Goal: Information Seeking & Learning: Learn about a topic

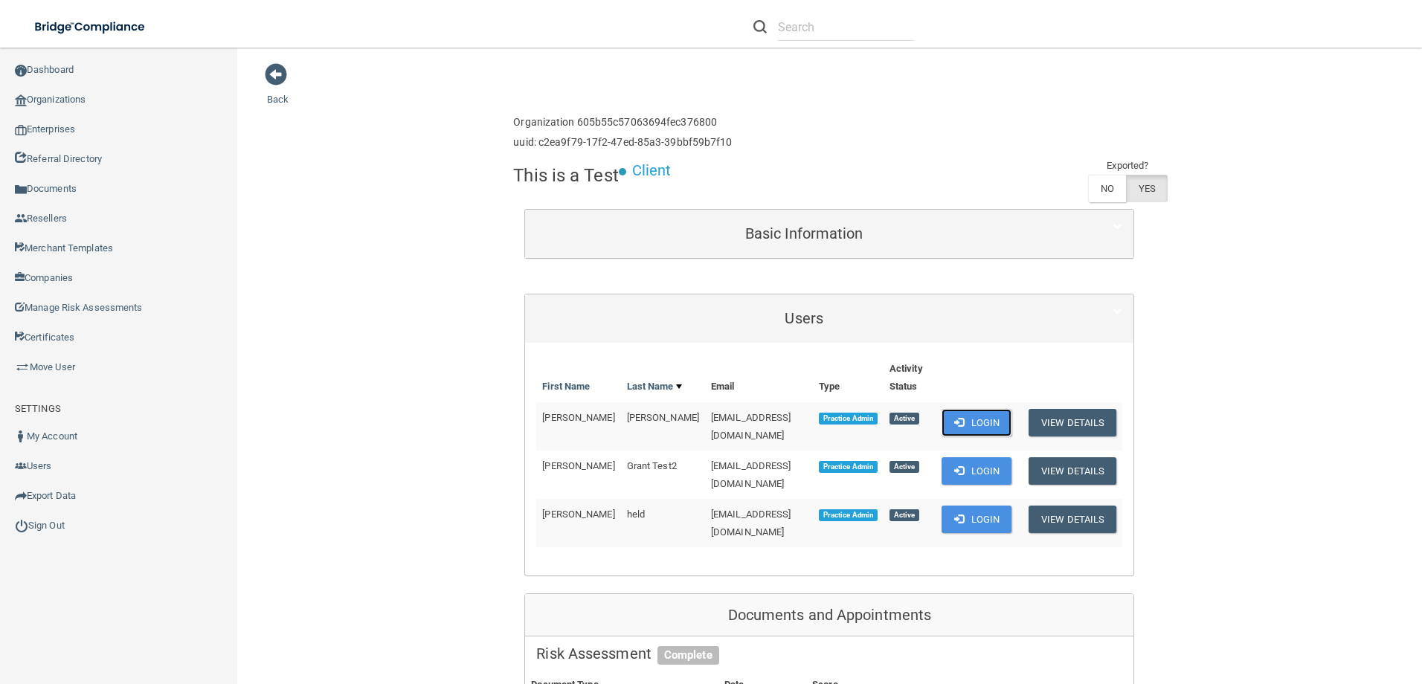
click at [986, 424] on button "Login" at bounding box center [977, 423] width 71 height 28
click at [51, 524] on link "Sign Out" at bounding box center [119, 526] width 238 height 30
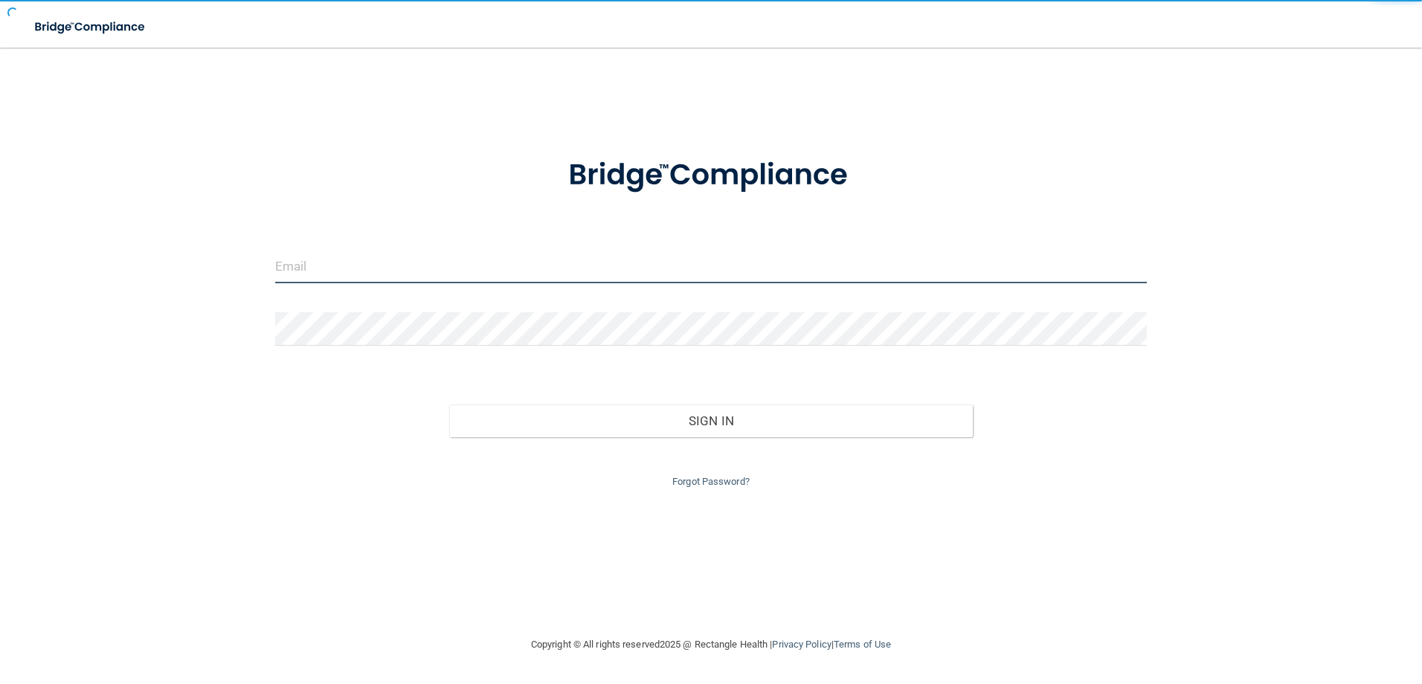
type input "[EMAIL_ADDRESS][DOMAIN_NAME]"
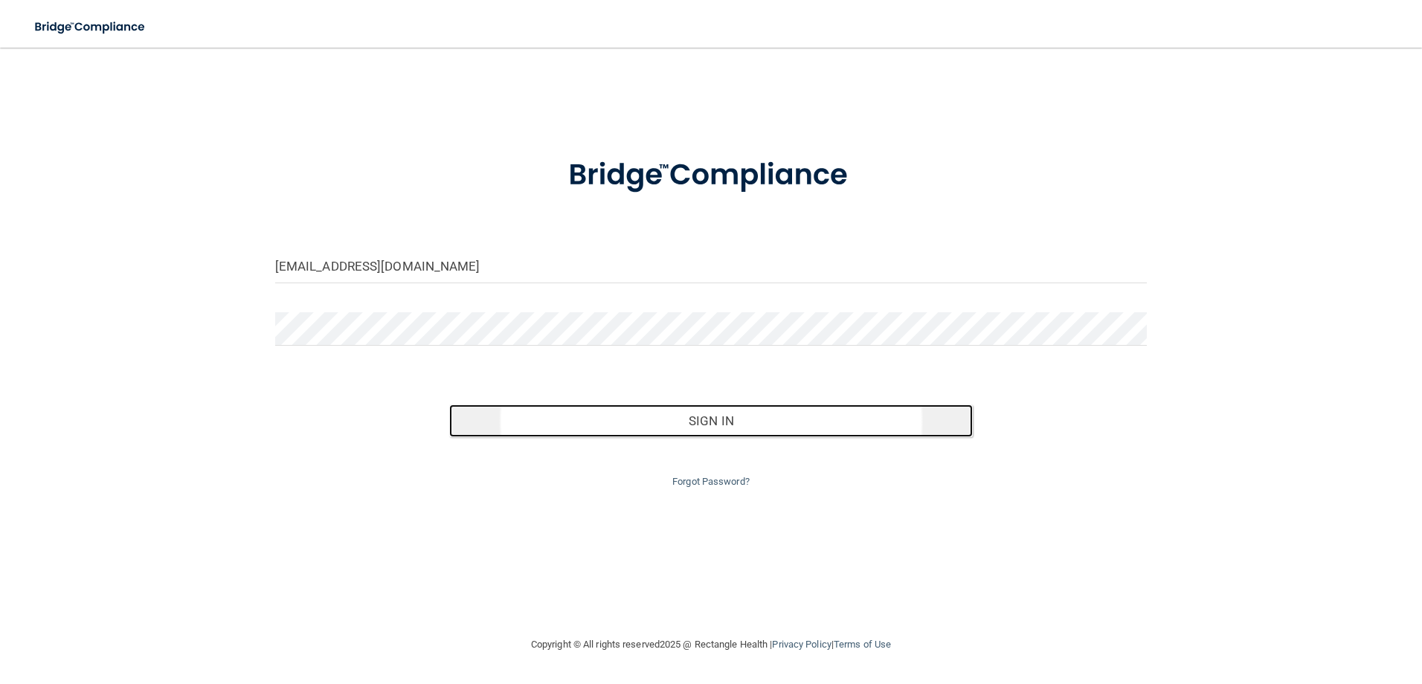
click at [623, 418] on button "Sign In" at bounding box center [711, 421] width 524 height 33
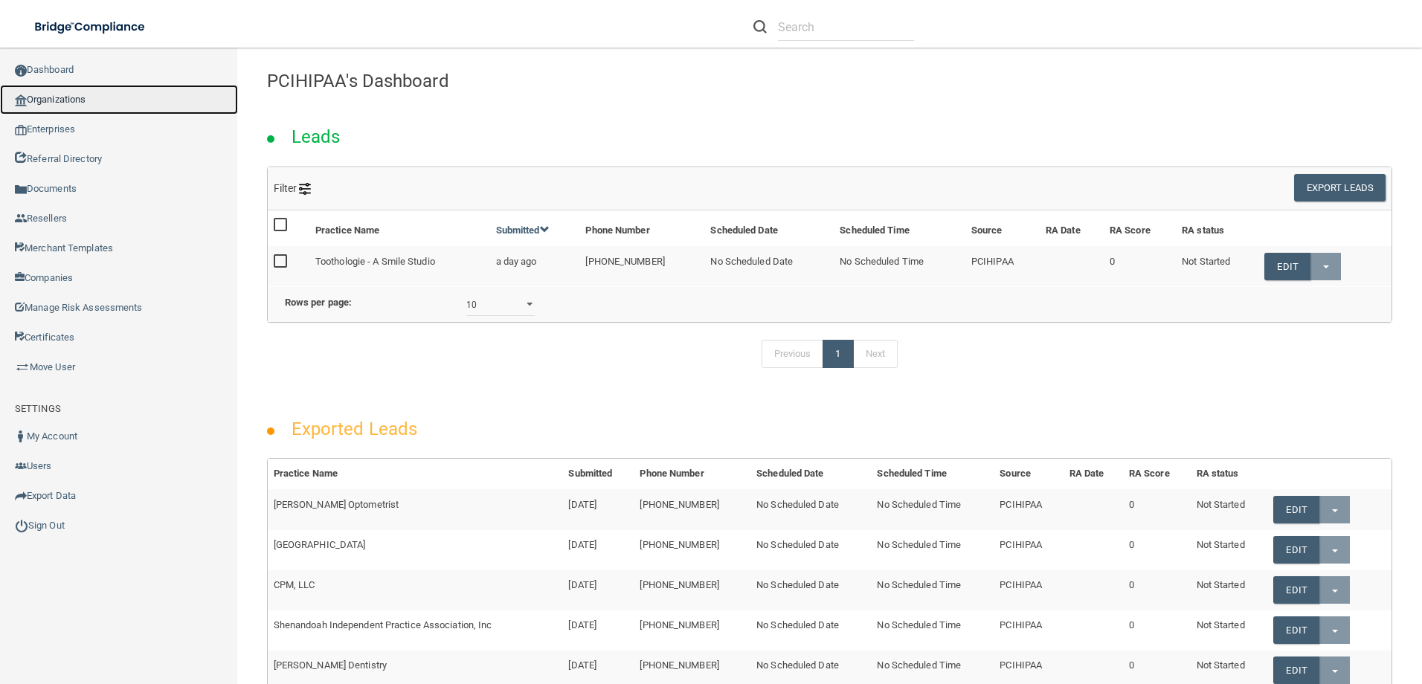
click at [80, 103] on link "Organizations" at bounding box center [119, 100] width 238 height 30
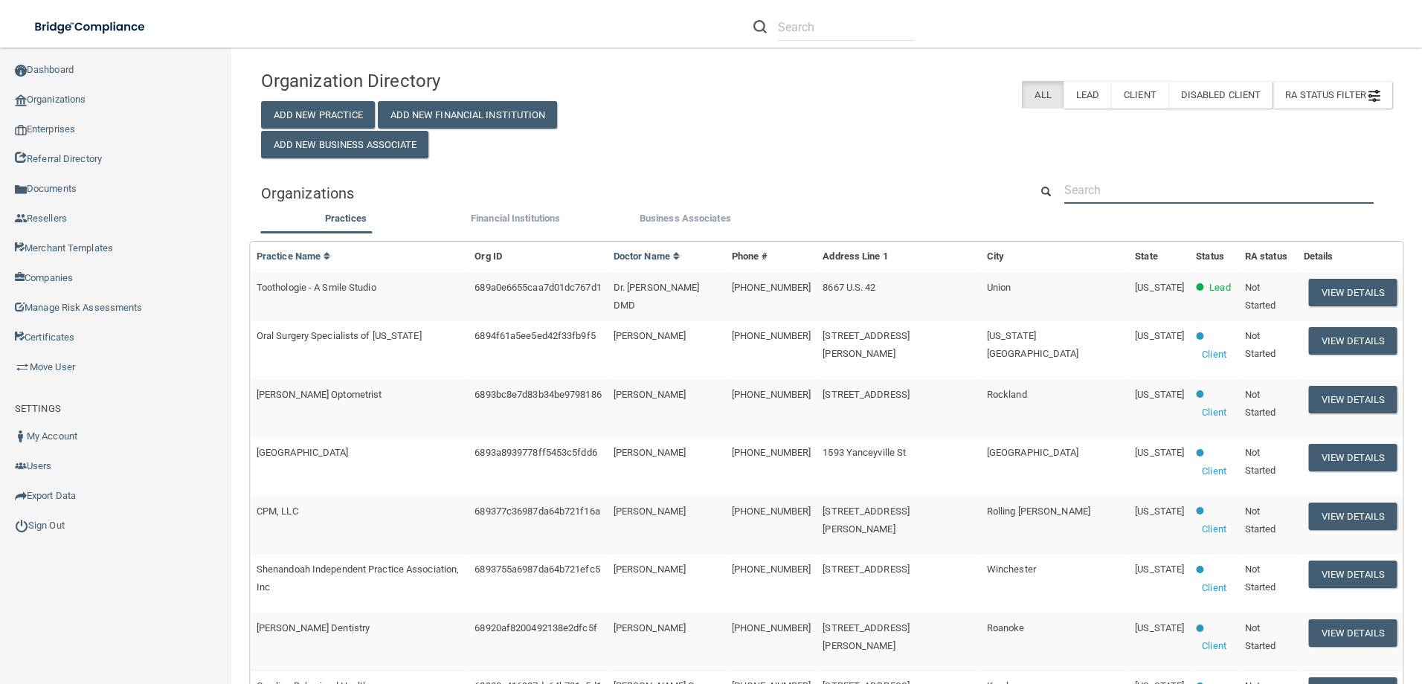
click at [1132, 181] on input "text" at bounding box center [1218, 190] width 309 height 28
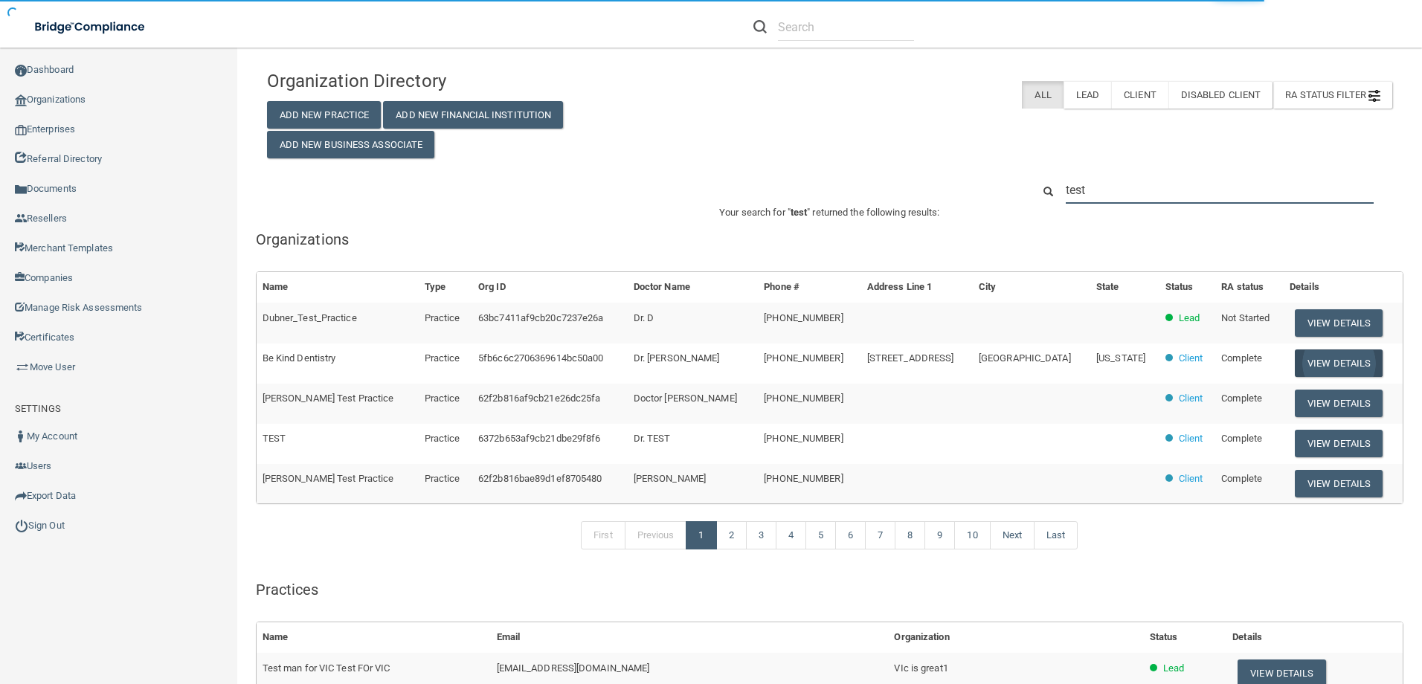
type input "test"
click at [1311, 359] on button "View Details" at bounding box center [1339, 364] width 88 height 28
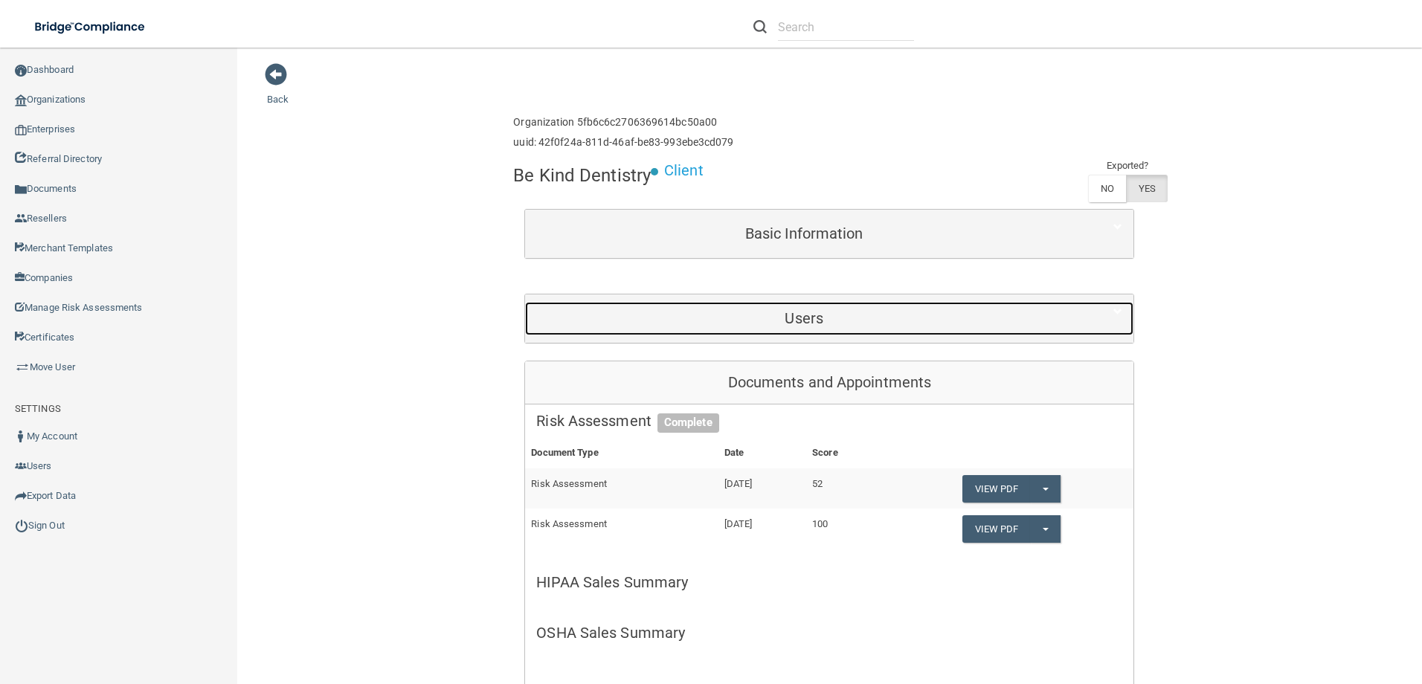
click at [835, 313] on h5 "Users" at bounding box center [804, 318] width 536 height 16
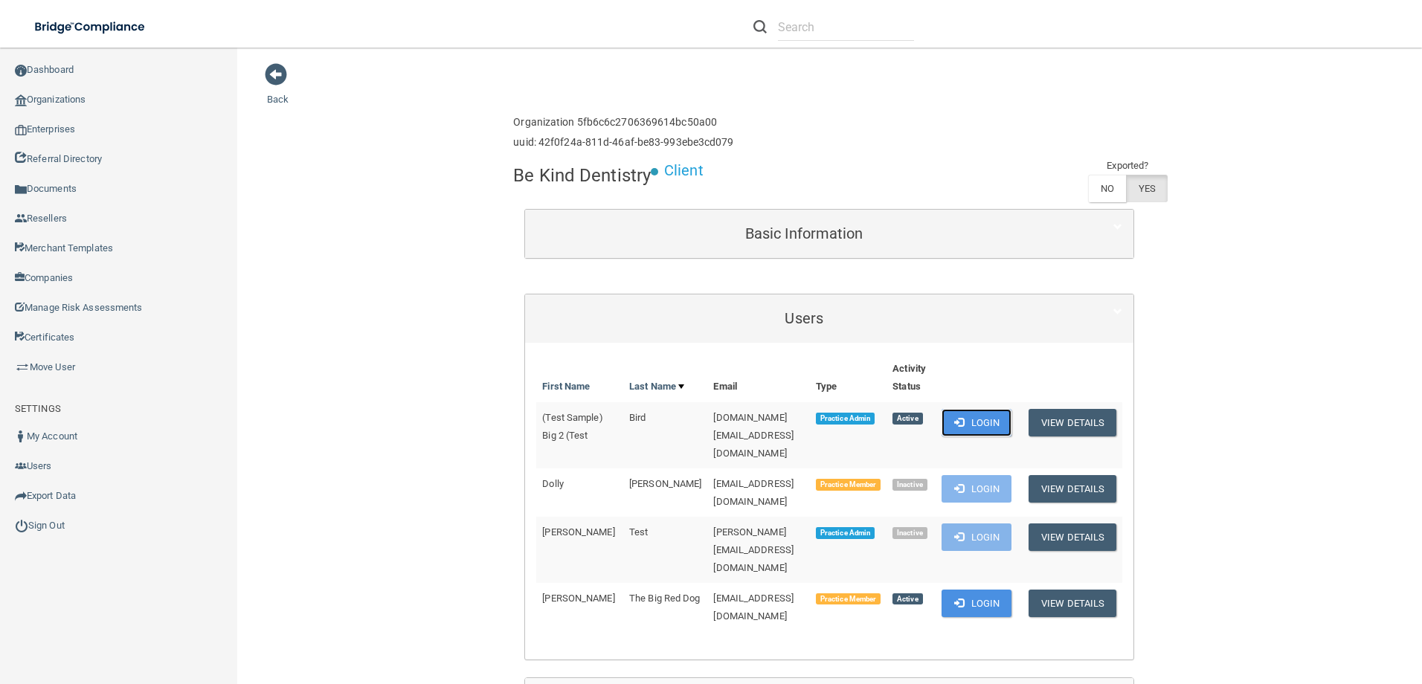
click at [988, 417] on button "Login" at bounding box center [977, 423] width 71 height 28
click at [69, 103] on link "Organizations" at bounding box center [119, 100] width 238 height 30
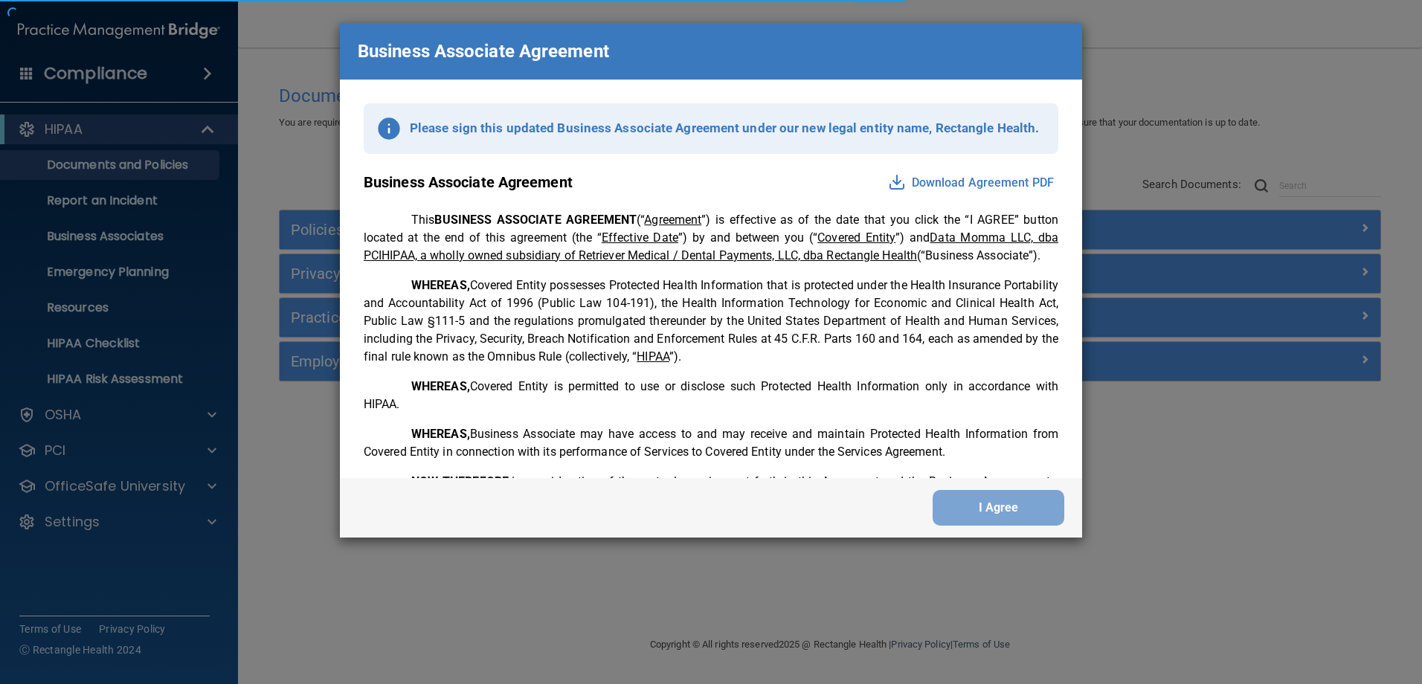
click at [218, 500] on div "Business Associate Agreement Please sign this updated Business Associate Agreem…" at bounding box center [711, 342] width 1422 height 684
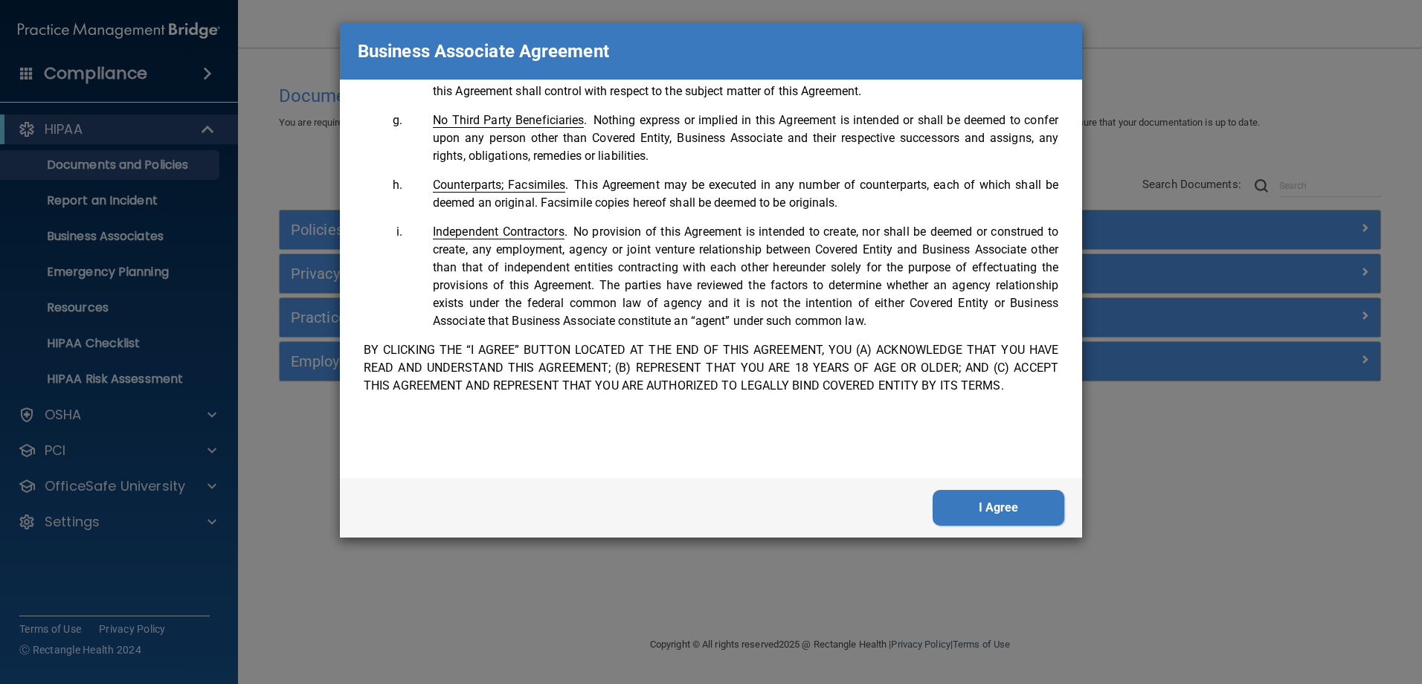
click at [1004, 498] on button "I Agree" at bounding box center [999, 508] width 132 height 36
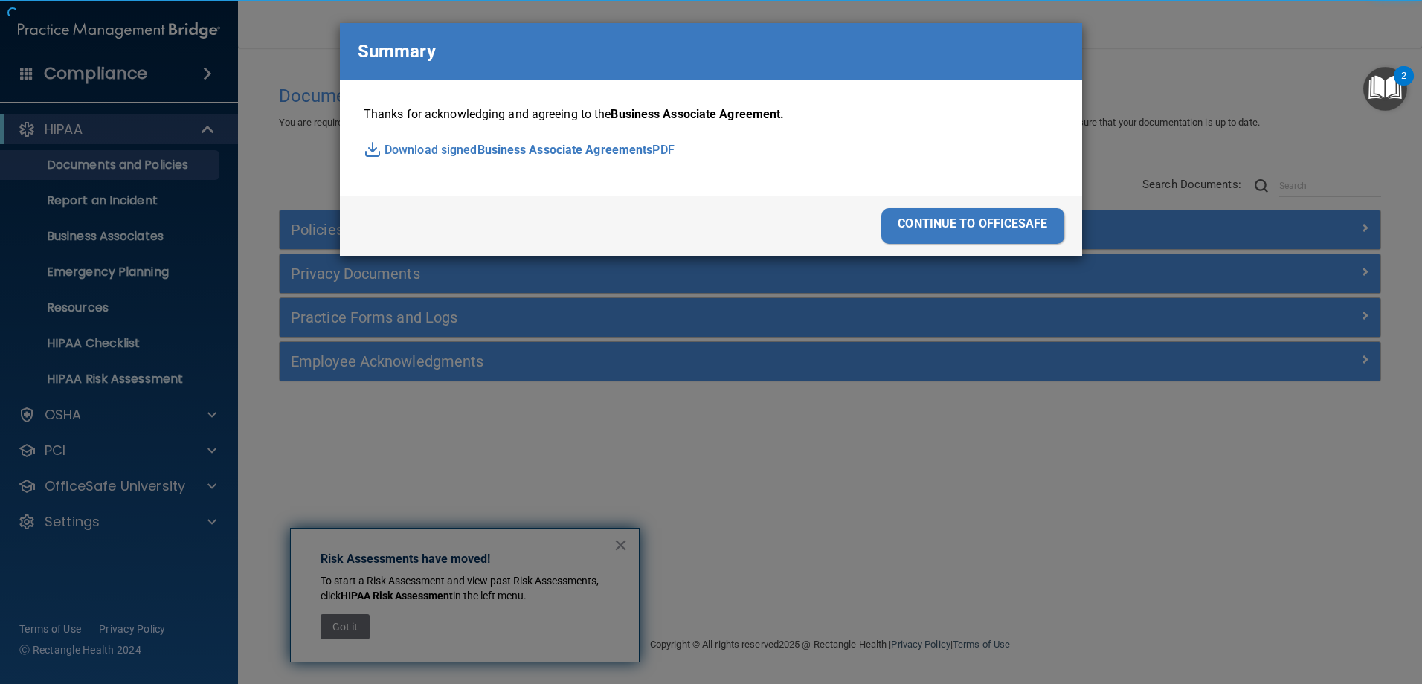
click at [979, 220] on div "continue to officesafe" at bounding box center [972, 226] width 183 height 36
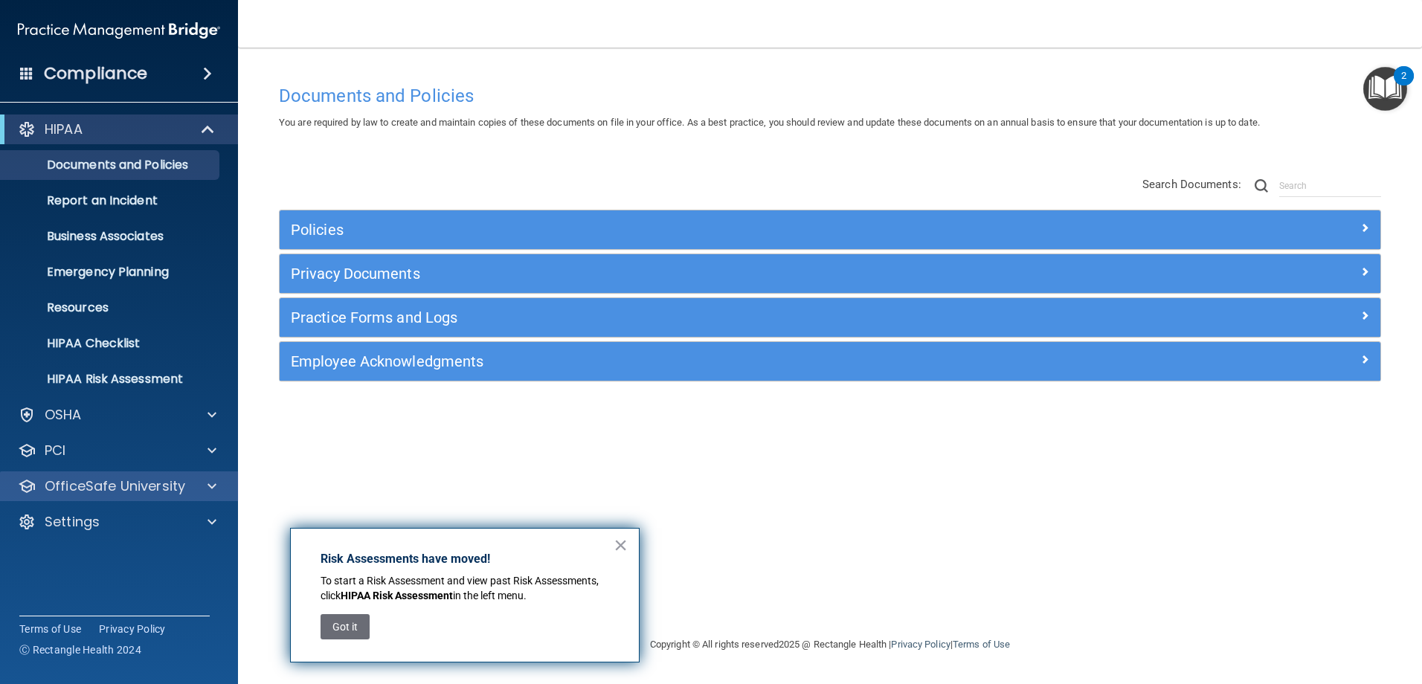
click at [219, 477] on div "OfficeSafe University" at bounding box center [119, 487] width 239 height 30
click at [187, 485] on div "OfficeSafe University" at bounding box center [99, 487] width 184 height 18
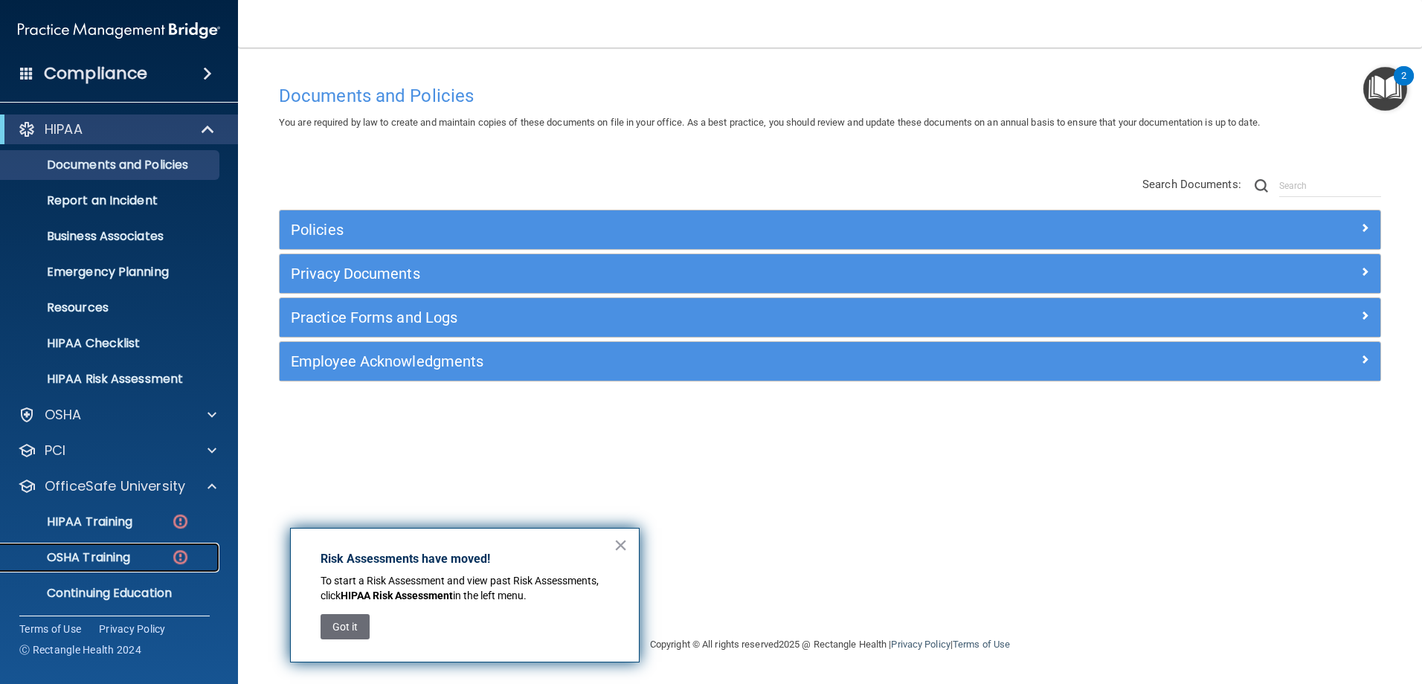
click at [117, 554] on p "OSHA Training" at bounding box center [70, 557] width 120 height 15
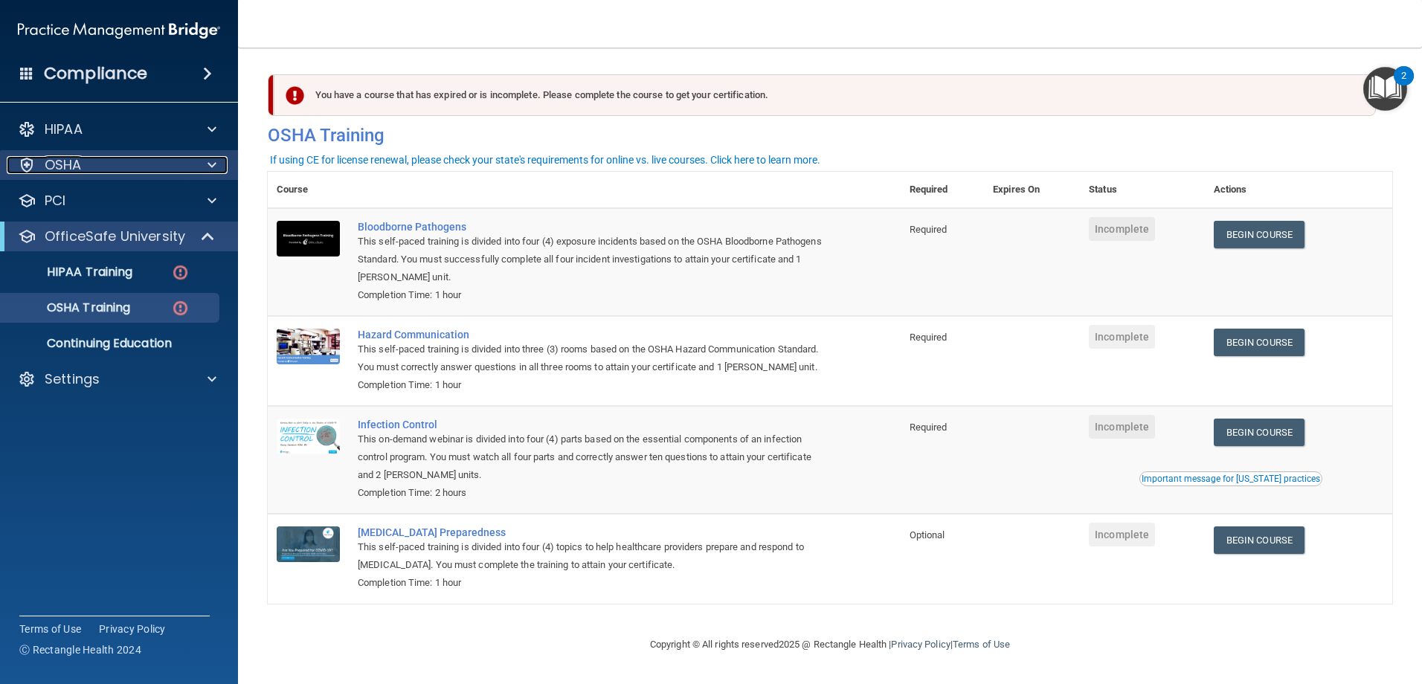
click at [103, 164] on div "OSHA" at bounding box center [99, 165] width 184 height 18
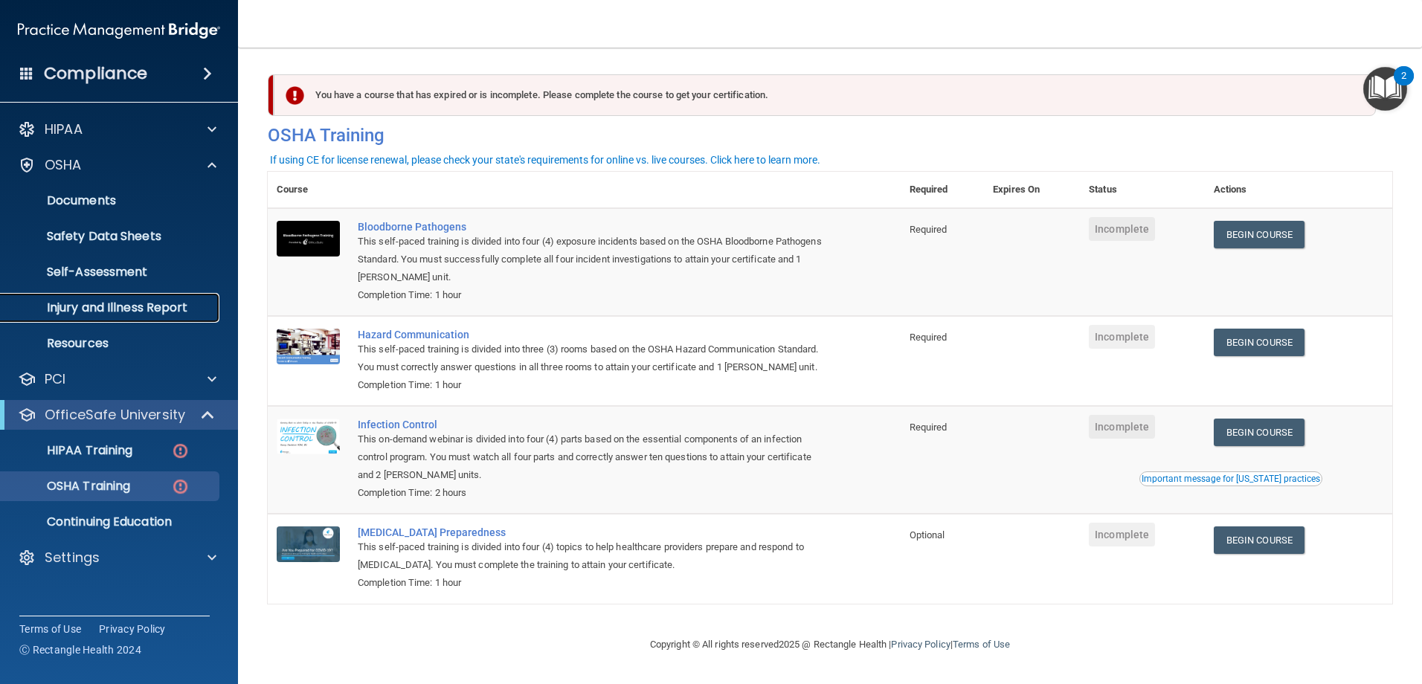
click at [68, 298] on link "Injury and Illness Report" at bounding box center [102, 308] width 234 height 30
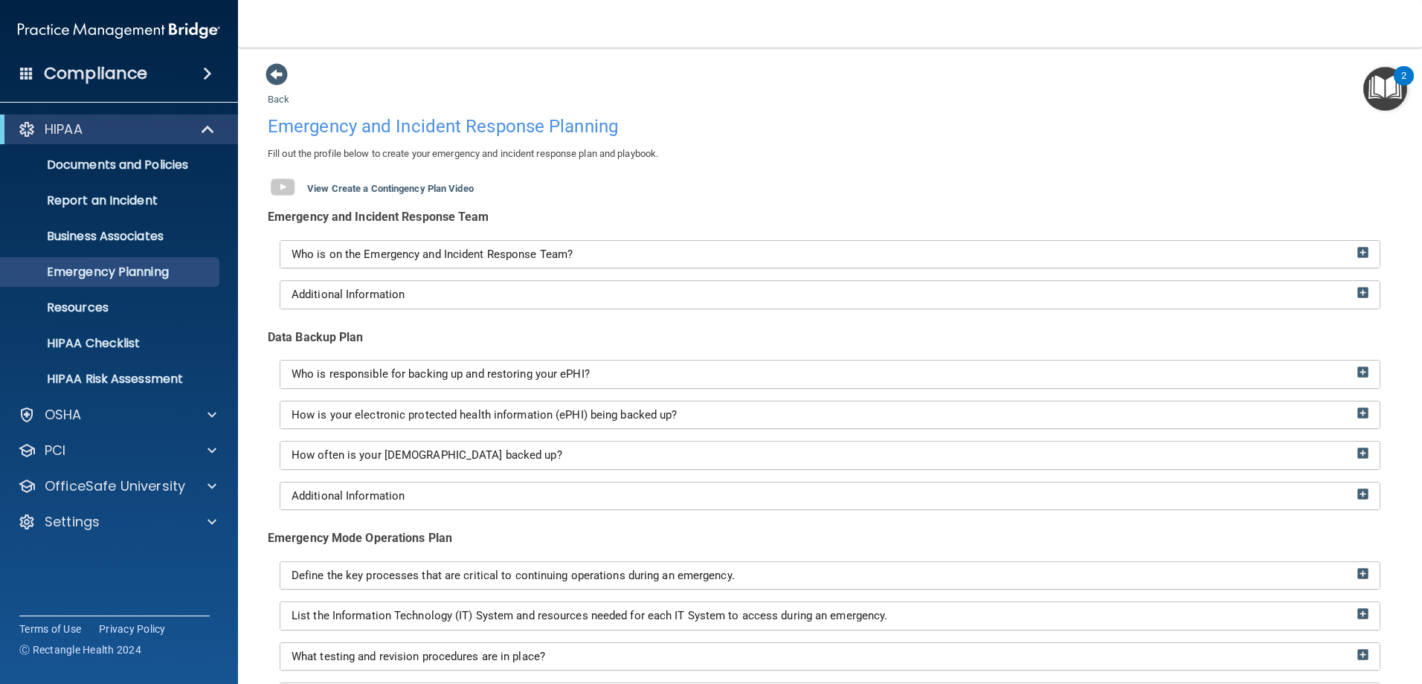
click at [736, 73] on div "Back Emergency and Incident Response Planning Fill out the profile below to cre…" at bounding box center [830, 456] width 1125 height 789
click at [1246, 537] on div "Emergency Mode Operations Plan" at bounding box center [830, 538] width 1125 height 22
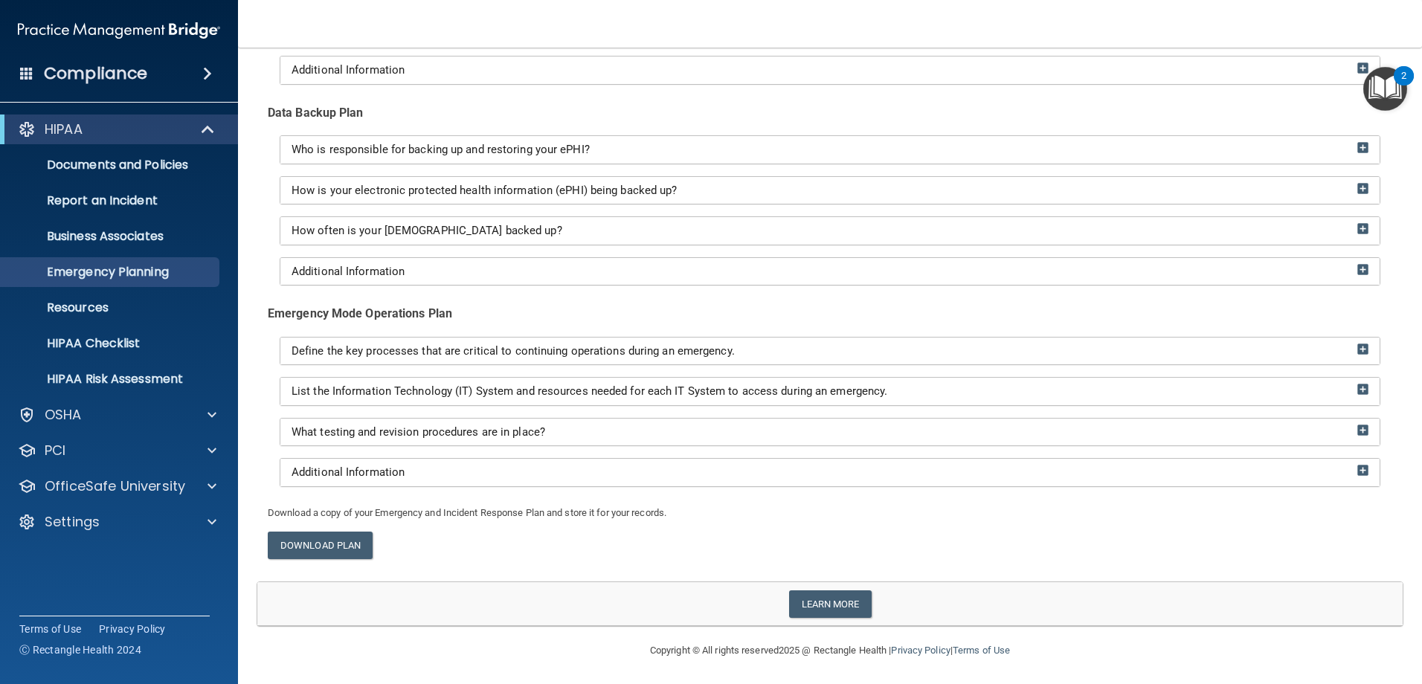
scroll to position [227, 0]
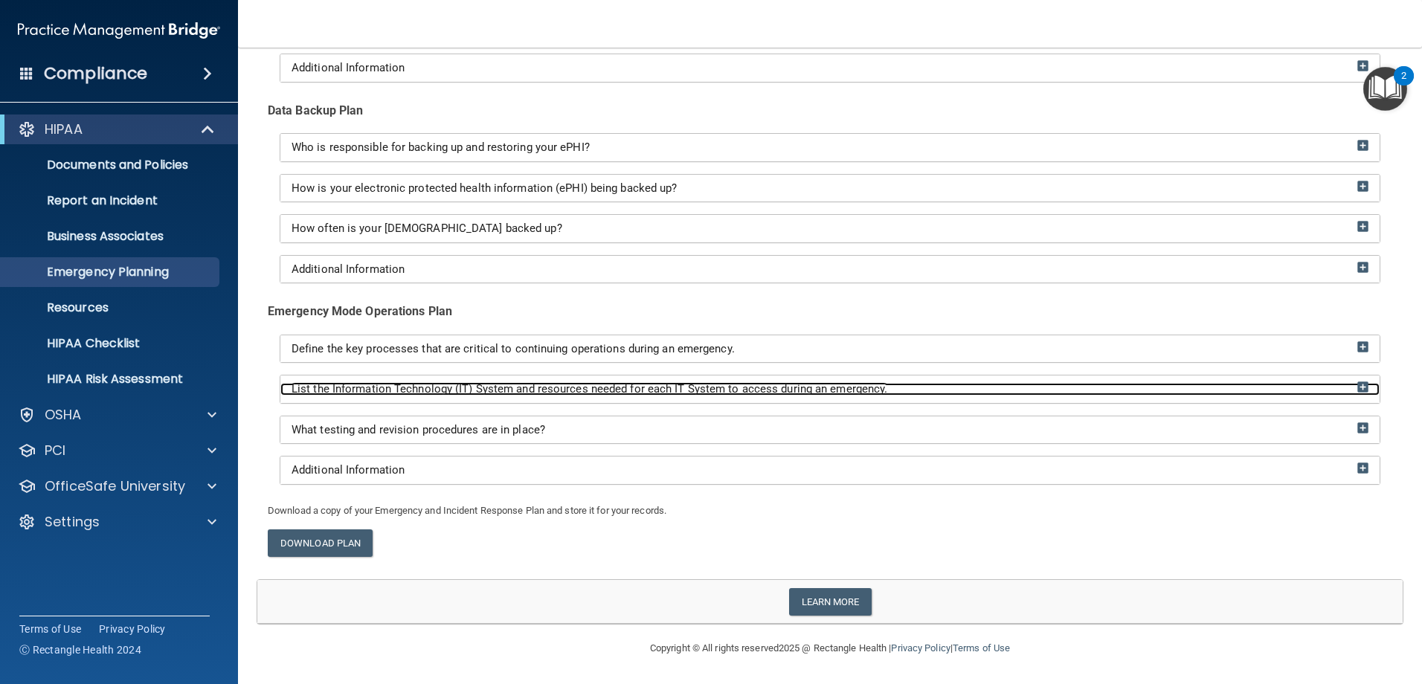
click at [591, 388] on span "List the Information Technology (IT) System and resources needed for each IT Sy…" at bounding box center [590, 388] width 596 height 13
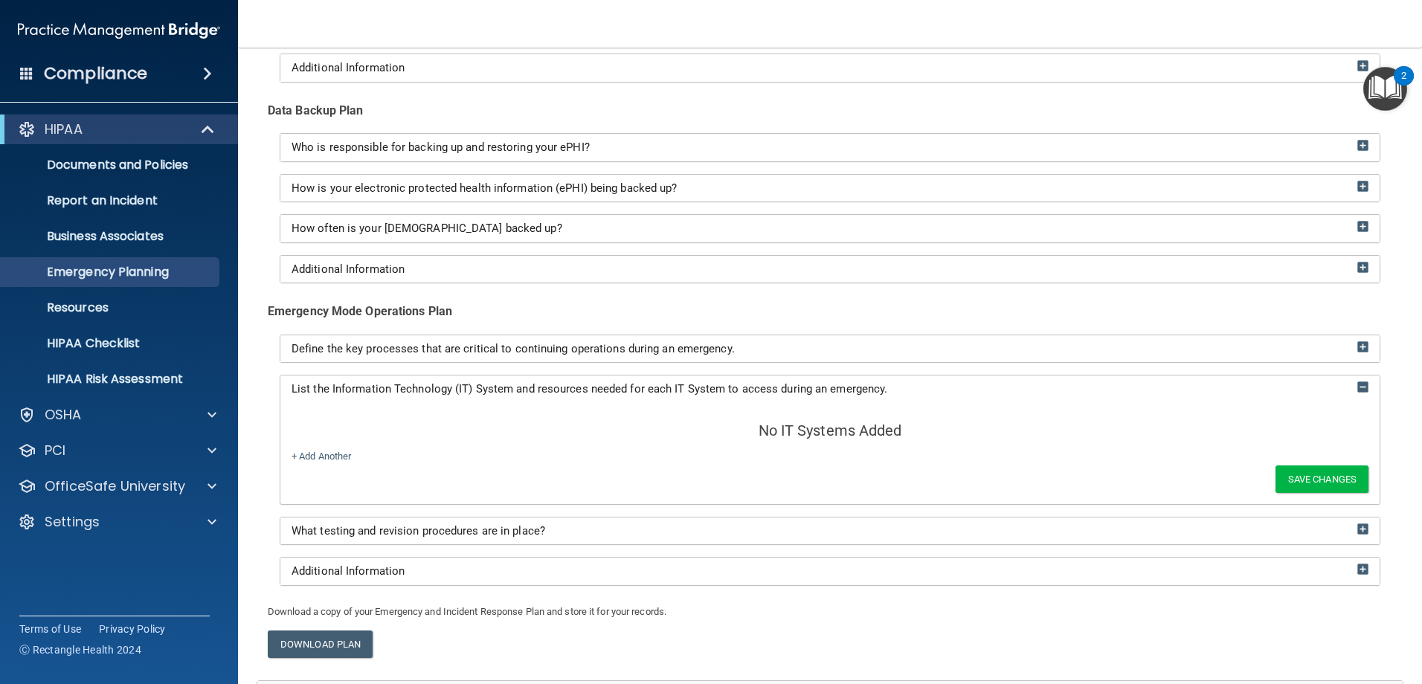
click at [1161, 323] on div "Emergency and Incident Response Team Who is on the Emergency and Incident Respo…" at bounding box center [830, 291] width 1147 height 624
click at [1188, 320] on div "Emergency Mode Operations Plan" at bounding box center [830, 311] width 1125 height 22
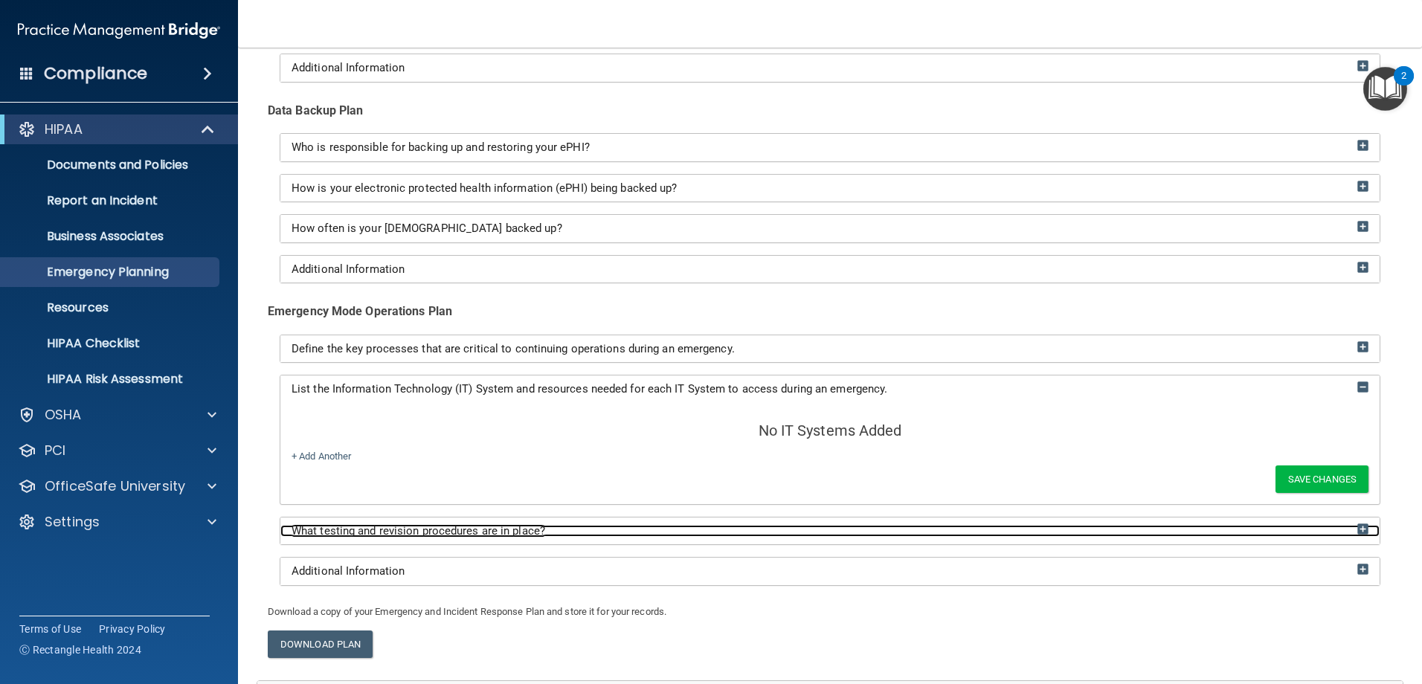
click at [586, 531] on div "What testing and revision procedures are in place?" at bounding box center [829, 531] width 1099 height 13
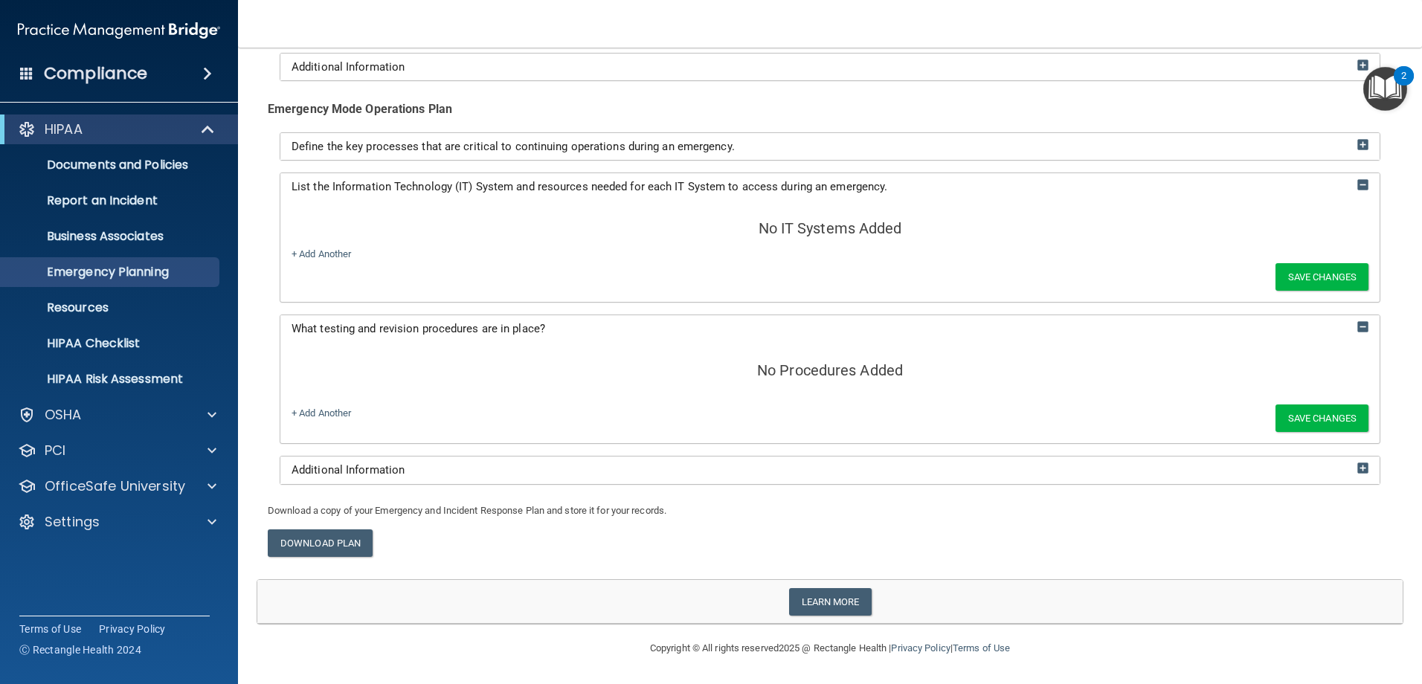
scroll to position [0, 0]
